Goal: Find specific fact: Find specific fact

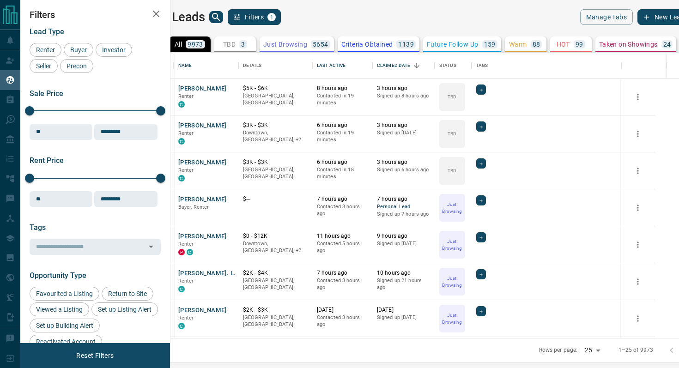
scroll to position [285, 504]
click at [222, 16] on icon "search button" at bounding box center [215, 17] width 11 height 11
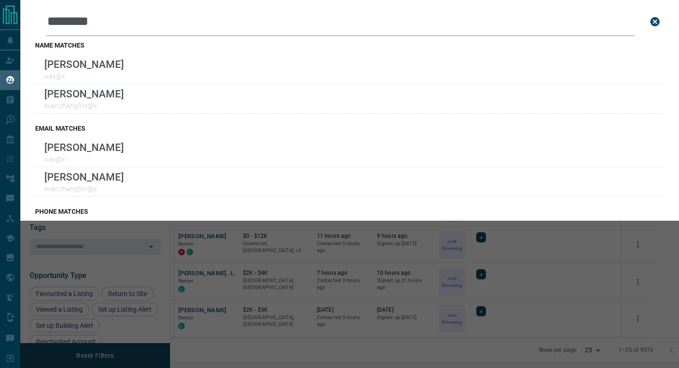
drag, startPoint x: 138, startPoint y: 23, endPoint x: 43, endPoint y: 14, distance: 94.6
click at [43, 14] on div "Leads Search Bar ******** Search for a lead by name, email, phone, or id" at bounding box center [349, 21] width 629 height 29
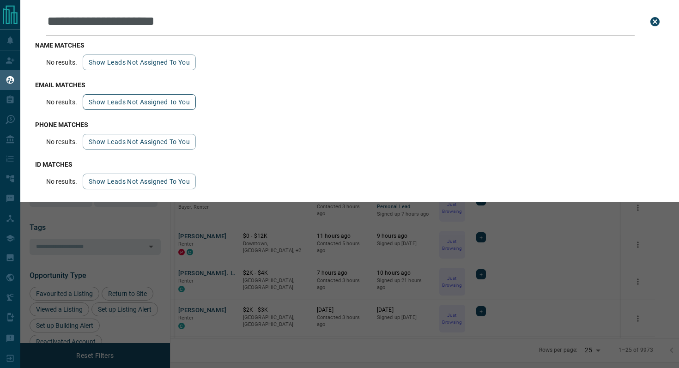
type input "**********"
click at [172, 107] on button "Show leads not assigned to you" at bounding box center [139, 102] width 113 height 16
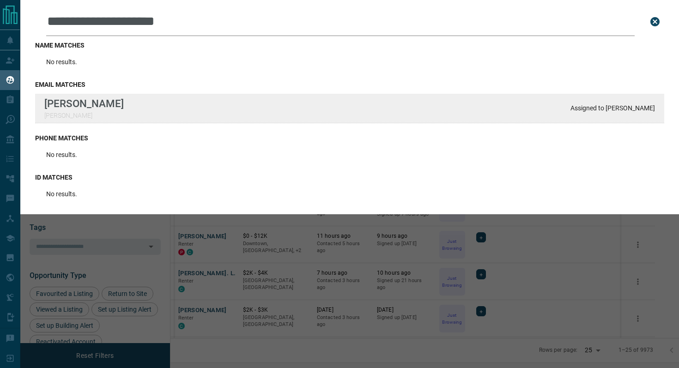
click at [279, 106] on div "[PERSON_NAME] Assigned to [PERSON_NAME]" at bounding box center [349, 109] width 629 height 30
click at [631, 112] on p "Assigned to [PERSON_NAME]" at bounding box center [612, 107] width 84 height 7
click at [562, 111] on div "[PERSON_NAME] Assigned to [PERSON_NAME]" at bounding box center [349, 109] width 629 height 30
drag, startPoint x: 621, startPoint y: 116, endPoint x: 596, endPoint y: 96, distance: 32.1
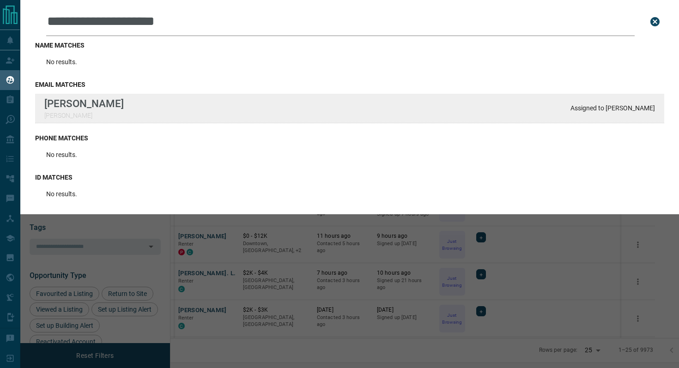
click at [596, 96] on div "[PERSON_NAME] Assigned to [PERSON_NAME]" at bounding box center [349, 109] width 629 height 30
click at [607, 114] on div "[PERSON_NAME] Assigned to [PERSON_NAME]" at bounding box center [349, 109] width 629 height 30
drag, startPoint x: 607, startPoint y: 114, endPoint x: 605, endPoint y: 107, distance: 7.7
click at [605, 107] on div "[PERSON_NAME] Assigned to [PERSON_NAME]" at bounding box center [349, 109] width 629 height 30
copy p "[PERSON_NAME]"
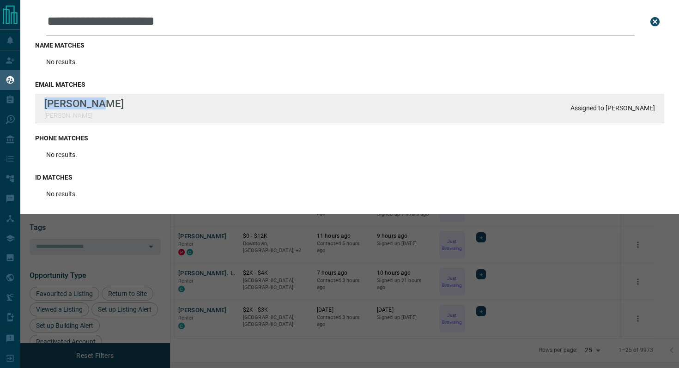
drag, startPoint x: 145, startPoint y: 105, endPoint x: 38, endPoint y: 104, distance: 107.1
click at [38, 105] on div "[PERSON_NAME] Assigned to [PERSON_NAME]" at bounding box center [349, 109] width 629 height 30
copy p "[PERSON_NAME]"
